Goal: Transaction & Acquisition: Purchase product/service

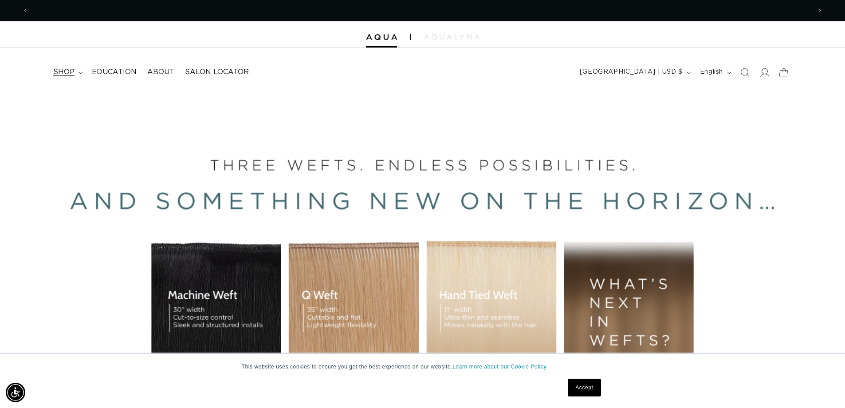
scroll to position [0, 1565]
click at [69, 71] on span "shop" at bounding box center [63, 71] width 21 height 9
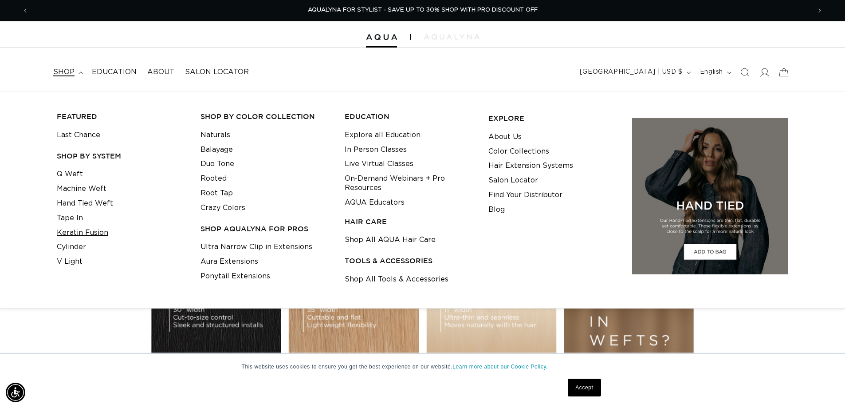
click at [79, 232] on link "Keratin Fusion" at bounding box center [82, 232] width 51 height 15
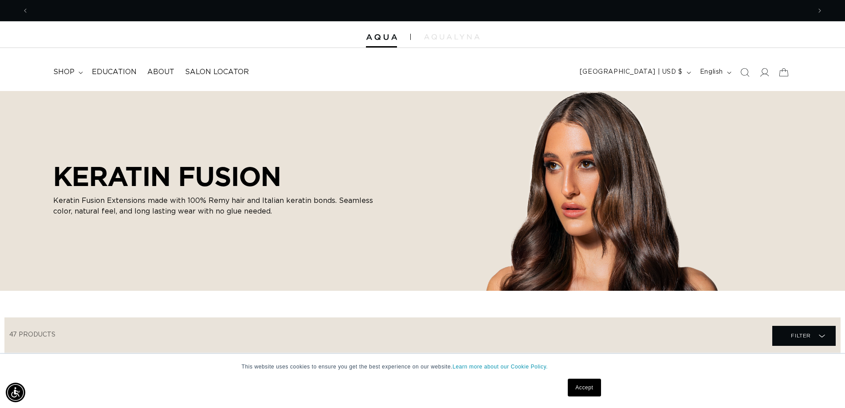
scroll to position [0, 782]
click at [378, 43] on div at bounding box center [422, 34] width 845 height 27
click at [17, 7] on button "Previous announcement" at bounding box center [26, 10] width 20 height 17
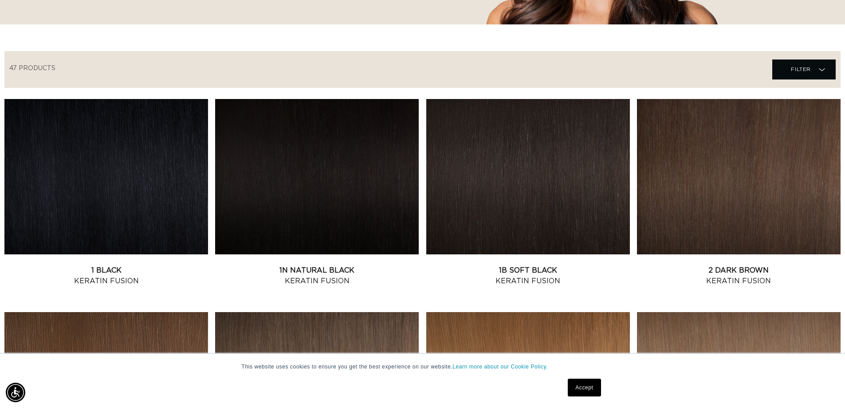
scroll to position [0, 0]
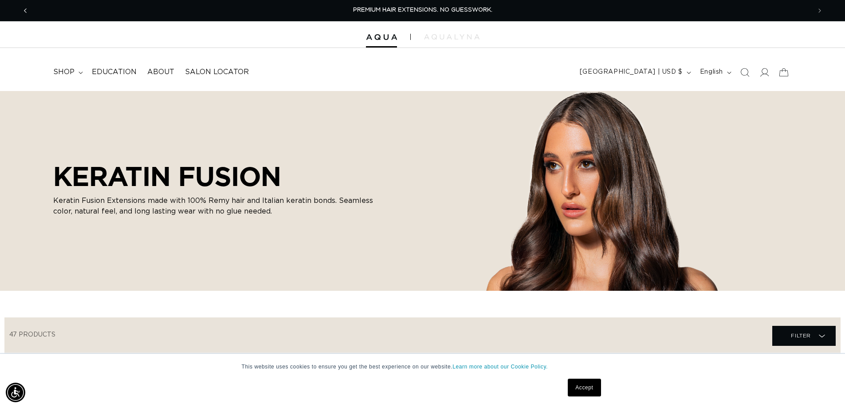
click at [24, 7] on icon "Previous announcement" at bounding box center [25, 11] width 3 height 10
